Goal: Information Seeking & Learning: Learn about a topic

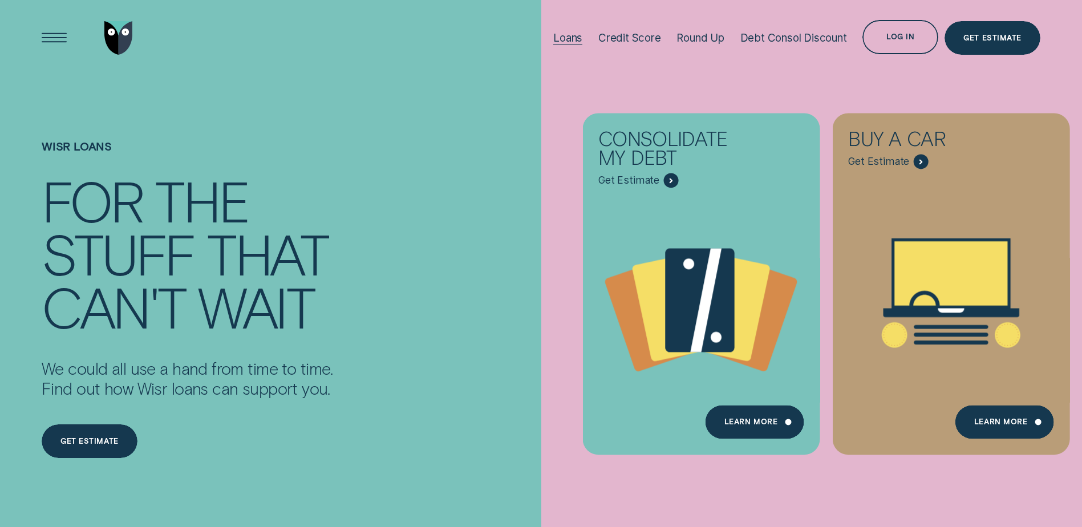
click at [559, 35] on div "Loans" at bounding box center [567, 37] width 29 height 13
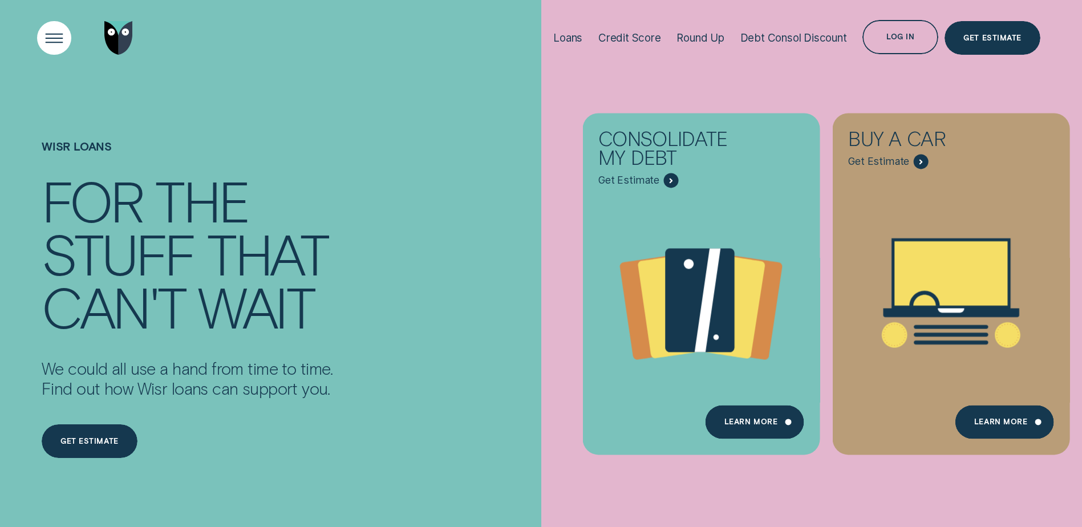
click at [37, 42] on div "Open Menu" at bounding box center [54, 38] width 48 height 48
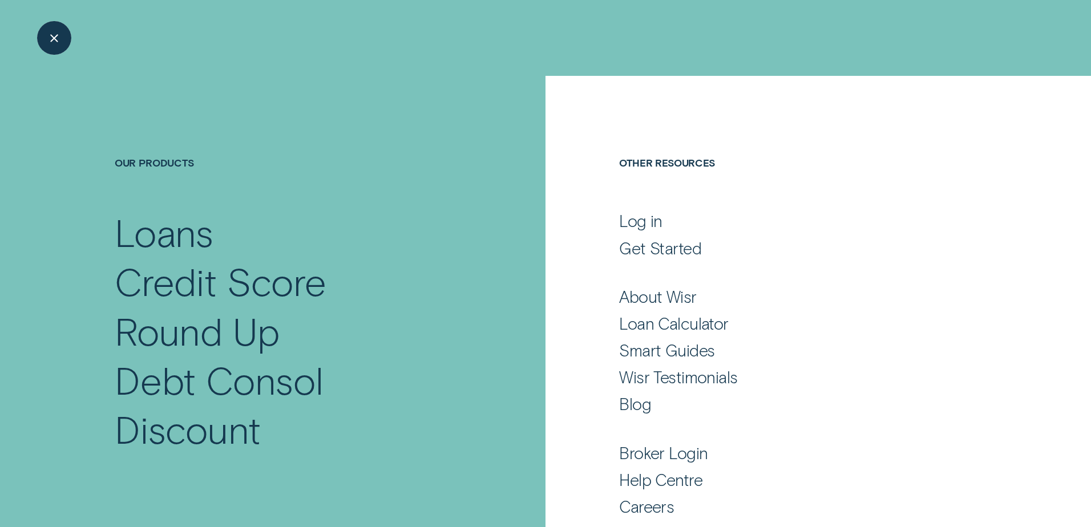
click at [44, 41] on div "Close Menu" at bounding box center [54, 38] width 48 height 48
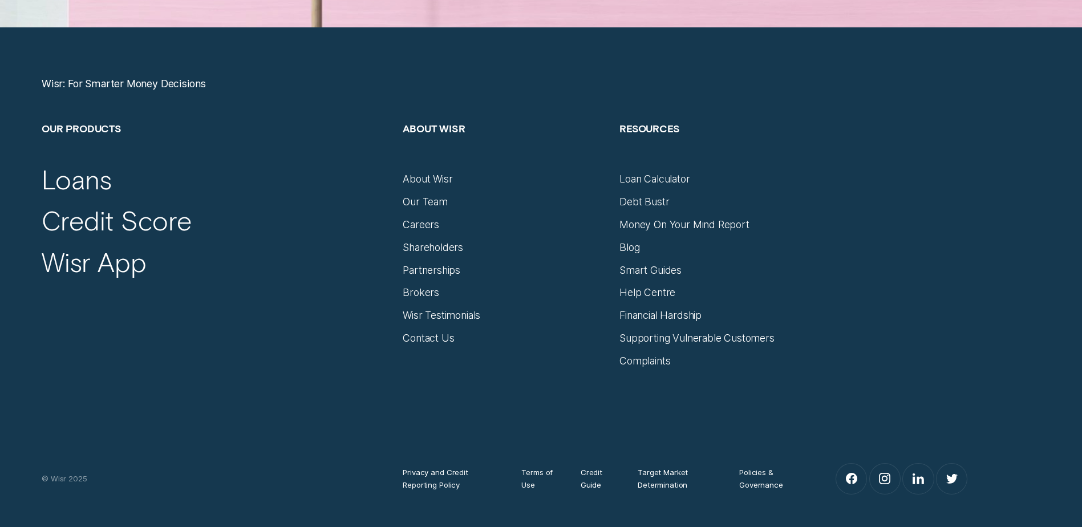
scroll to position [4906, 0]
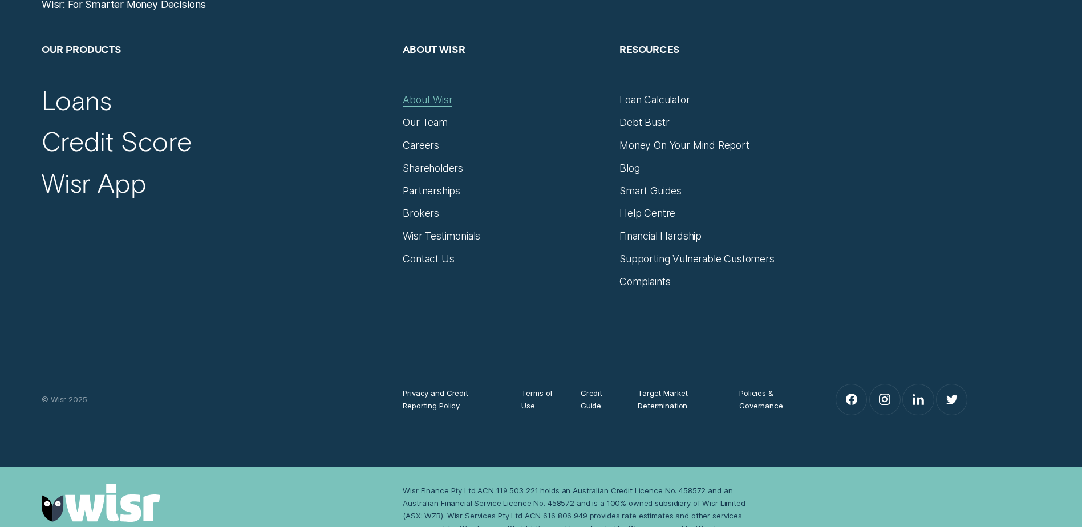
click at [429, 101] on div "About Wisr" at bounding box center [428, 100] width 50 height 13
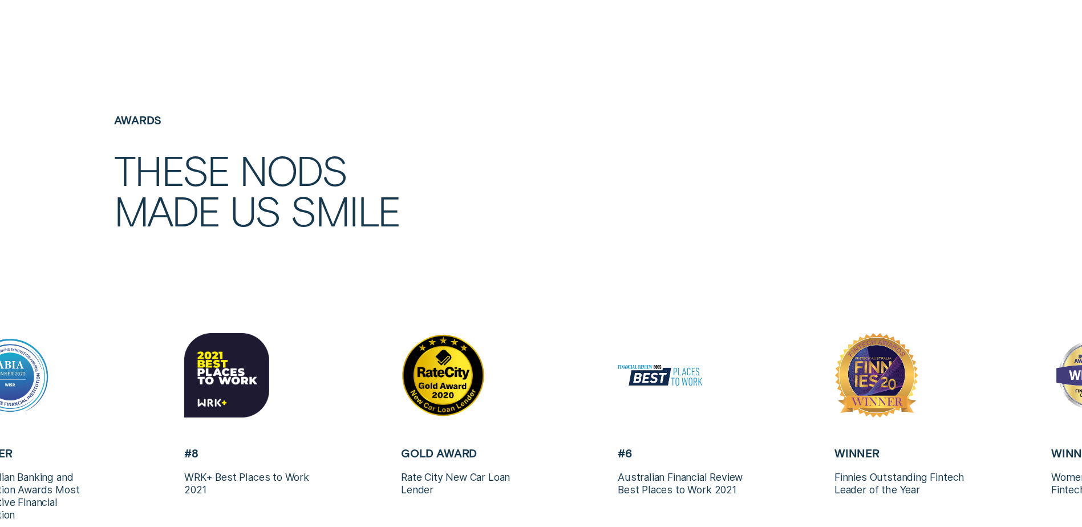
scroll to position [3238, 0]
